Goal: Navigation & Orientation: Find specific page/section

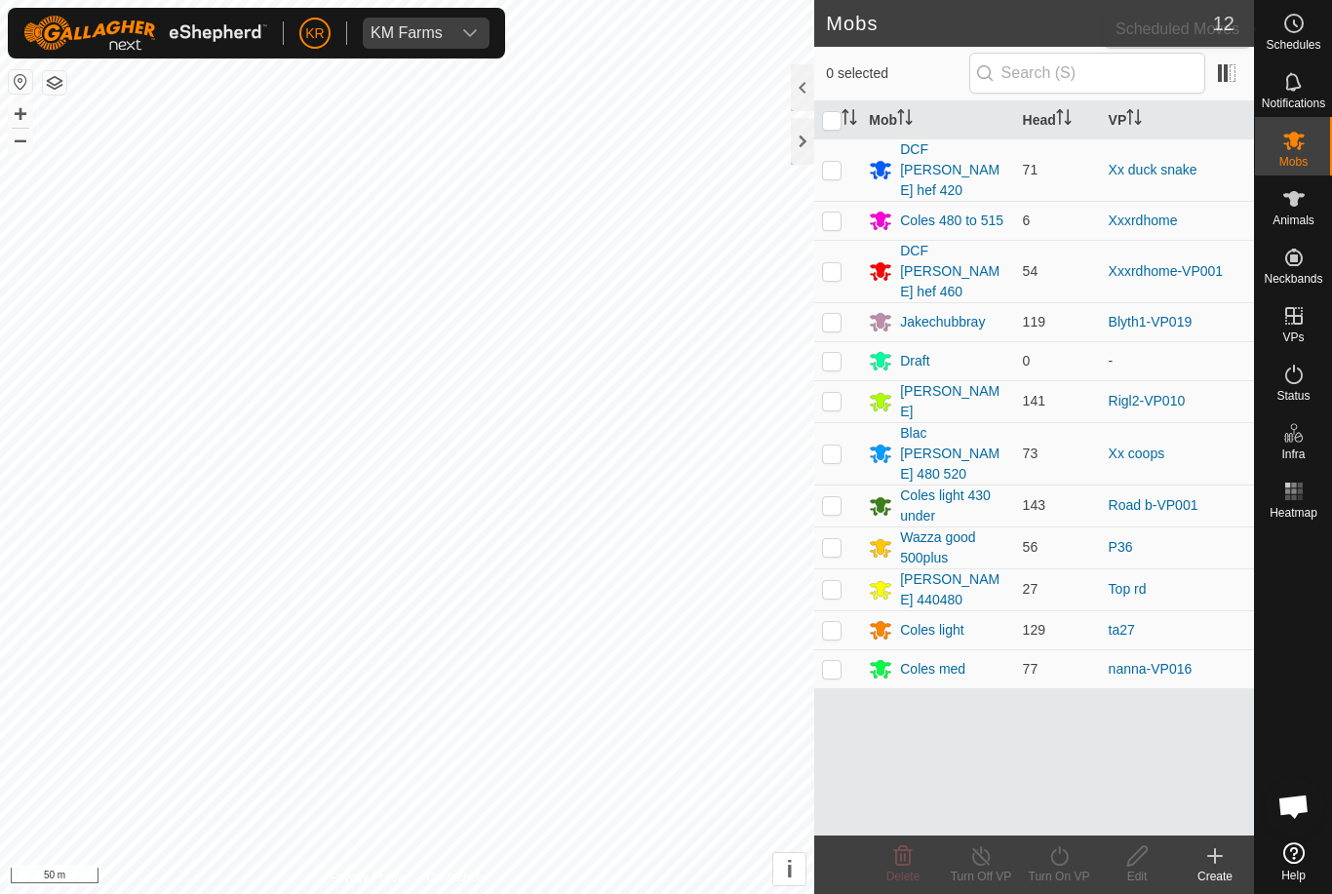
click at [1302, 17] on icon at bounding box center [1293, 23] width 23 height 23
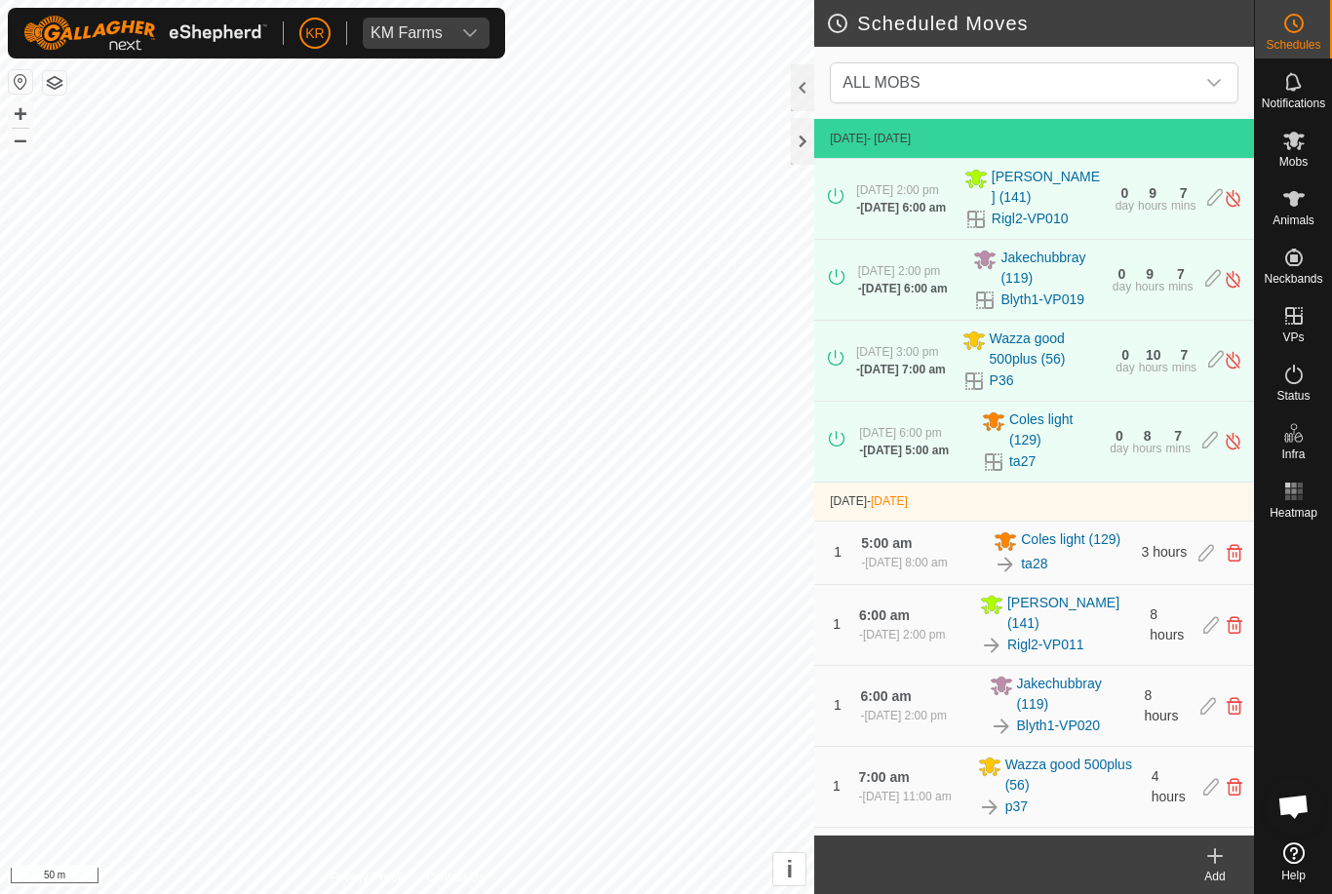
click at [1207, 82] on icon "dropdown trigger" at bounding box center [1214, 83] width 16 height 16
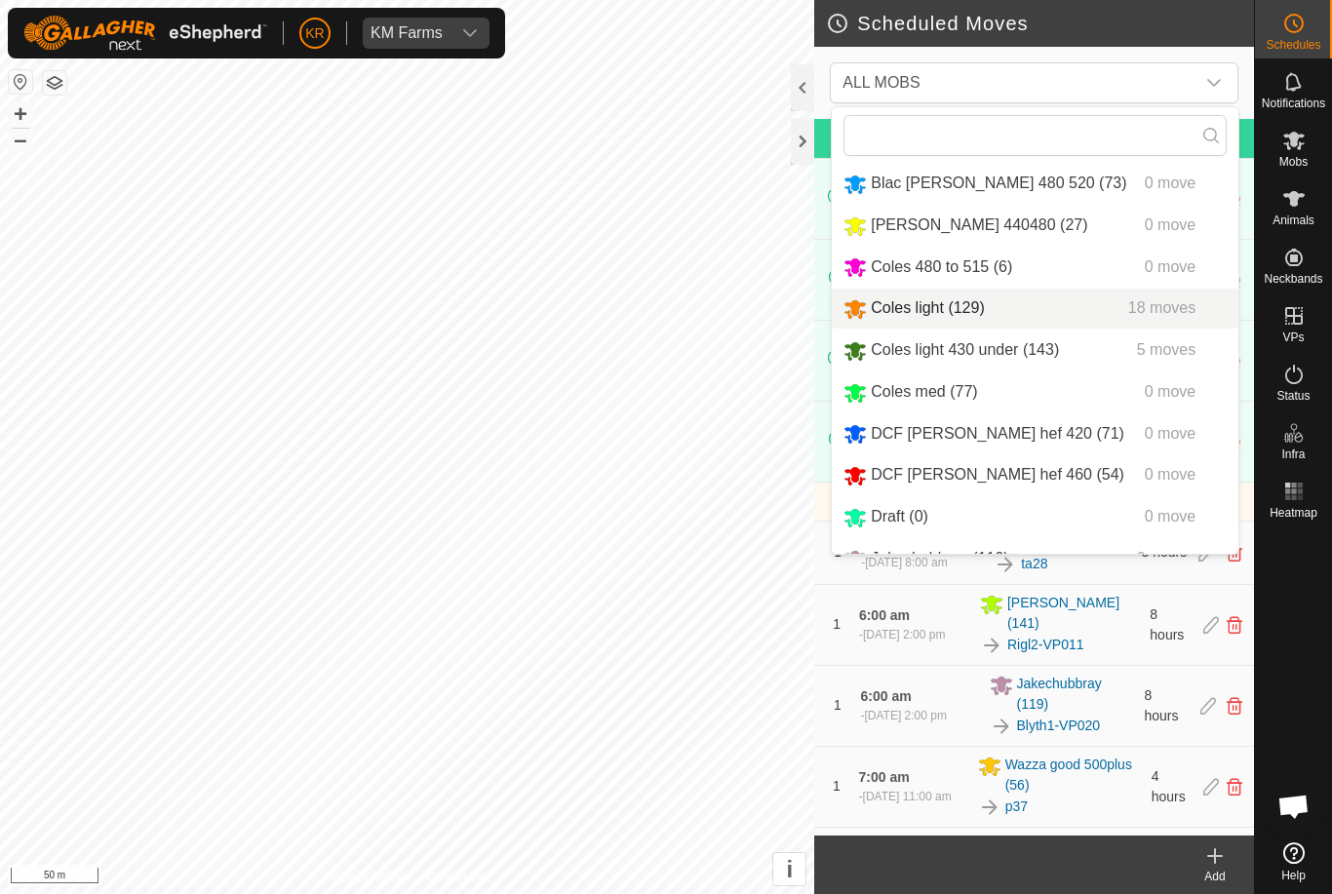
click at [1001, 311] on div "Coles light (129) 18 moves" at bounding box center [1035, 308] width 383 height 24
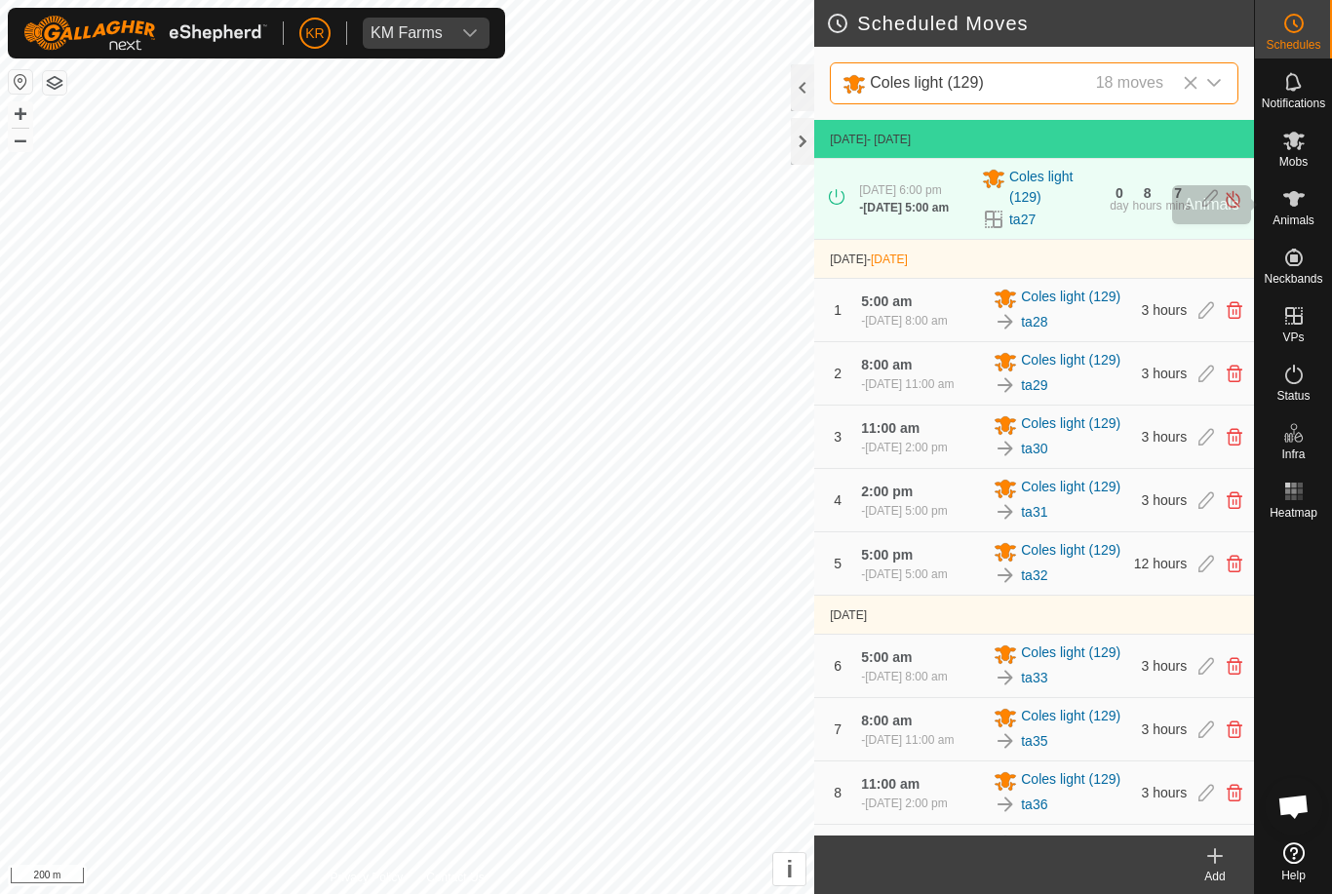
click at [1312, 197] on div "Animals" at bounding box center [1293, 205] width 77 height 59
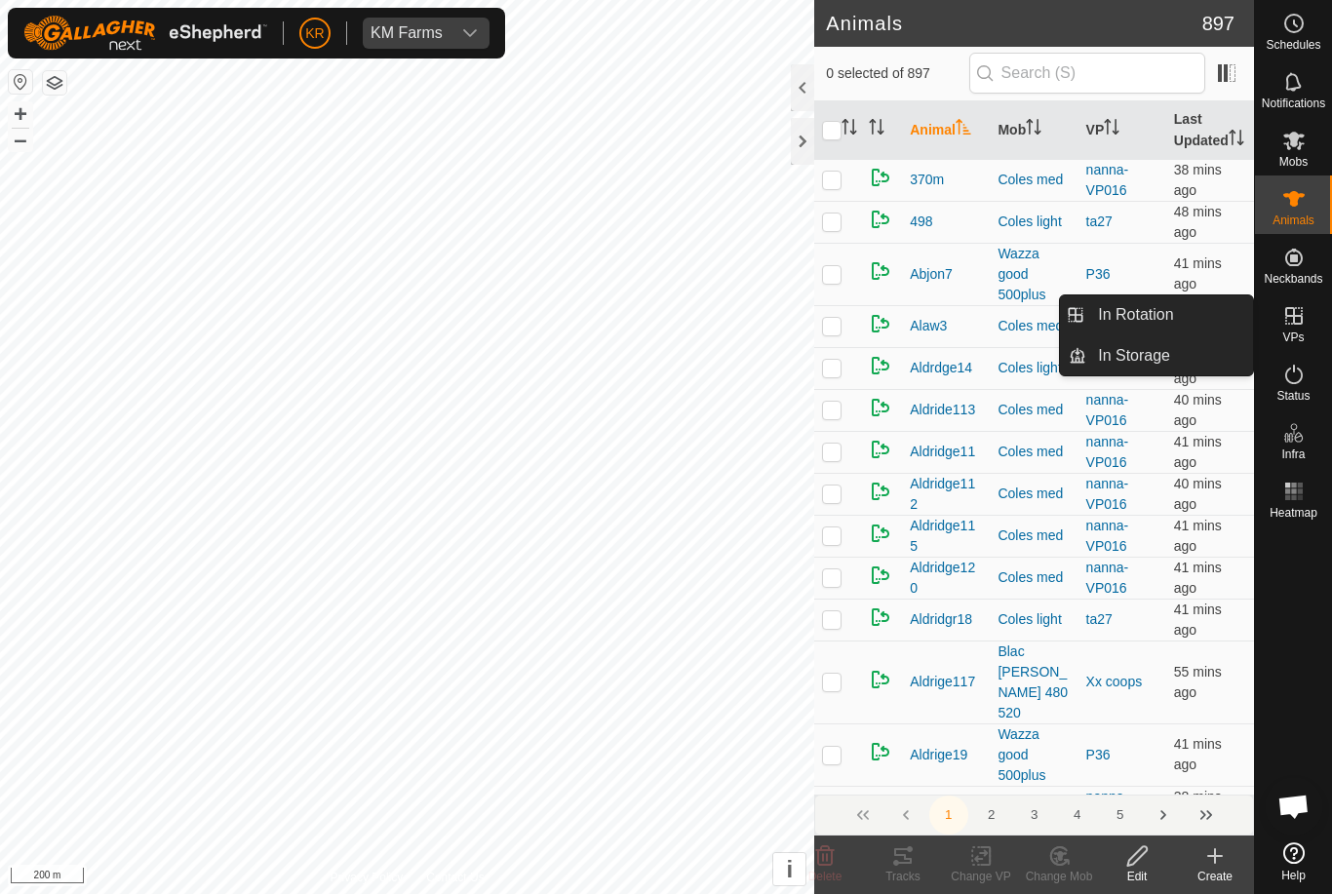
click at [1327, 590] on div at bounding box center [1293, 681] width 77 height 308
click at [1184, 329] on link "In Rotation" at bounding box center [1169, 314] width 167 height 39
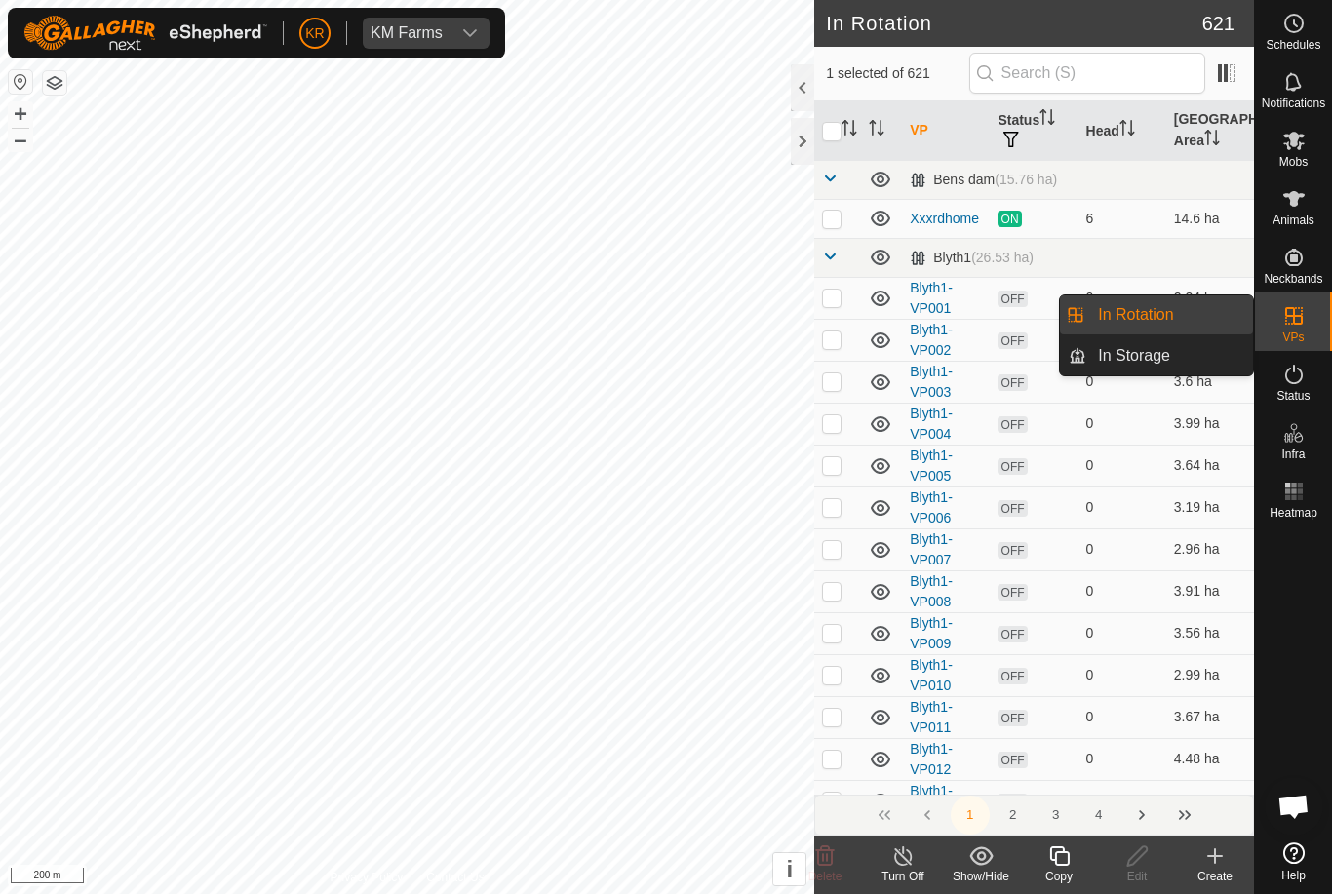
click at [1169, 359] on span "In Storage" at bounding box center [1134, 355] width 72 height 23
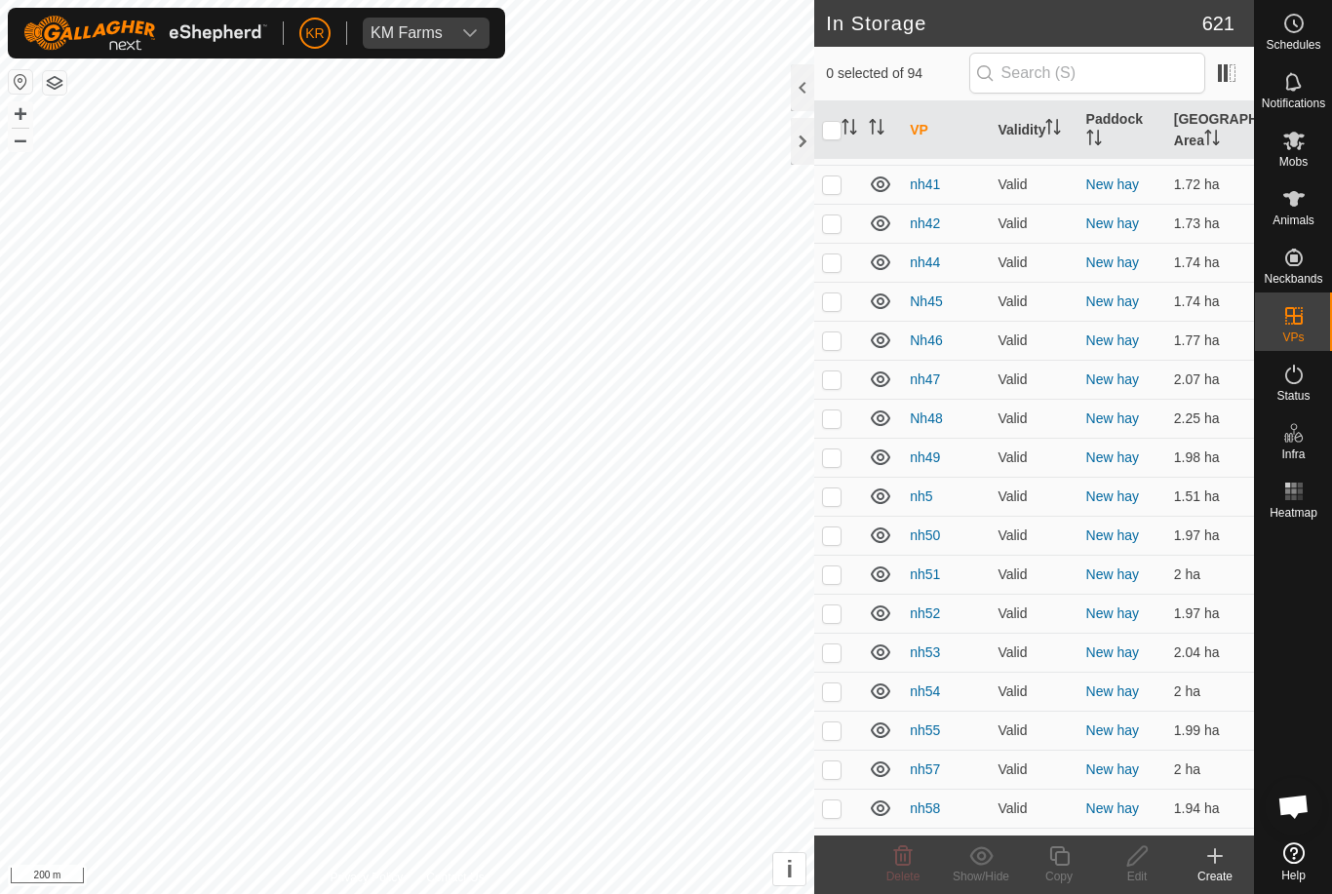
scroll to position [3208, 0]
